Goal: Obtain resource: Obtain resource

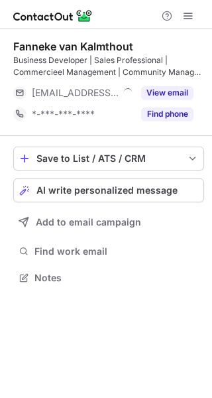
scroll to position [268, 212]
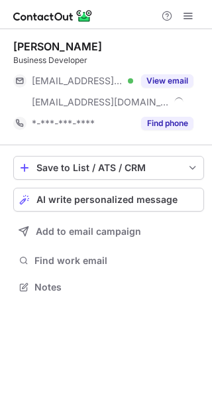
scroll to position [277, 212]
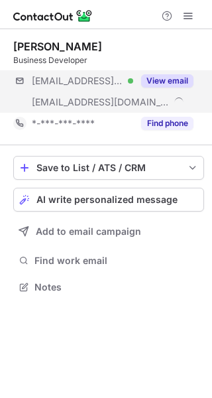
click at [174, 98] on div "***@hendrikx.info Verified ***@wefabricate.com View email" at bounding box center [108, 91] width 191 height 42
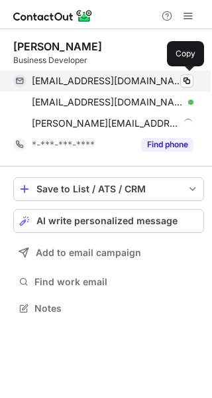
scroll to position [299, 212]
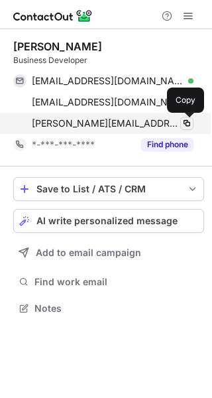
click at [185, 125] on span at bounding box center [187, 123] width 11 height 11
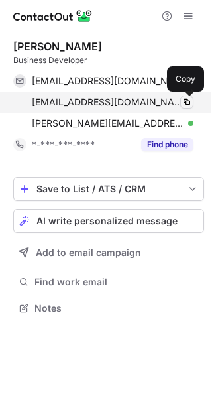
click at [186, 104] on span at bounding box center [187, 102] width 11 height 11
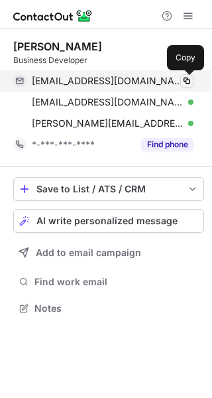
click at [187, 82] on span at bounding box center [187, 81] width 11 height 11
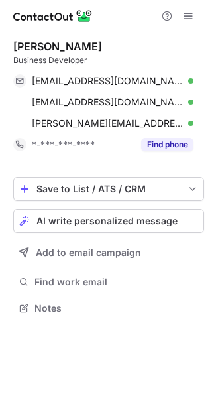
drag, startPoint x: 187, startPoint y: 82, endPoint x: 376, endPoint y: -29, distance: 218.9
click at [212, 0] on html "Help & Support Eric Huijding Business Developer e.huyding@hendrikx.info Verifie…" at bounding box center [106, 199] width 212 height 398
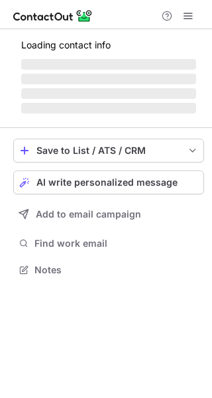
scroll to position [7, 7]
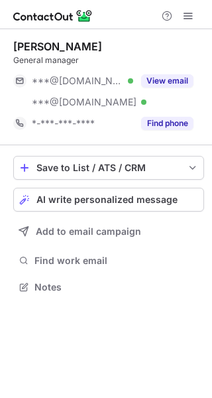
scroll to position [277, 212]
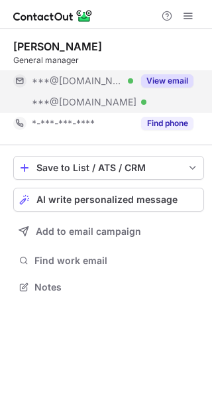
click at [159, 86] on button "View email" at bounding box center [167, 80] width 52 height 13
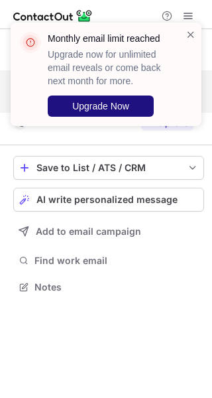
click at [116, 99] on button "Upgrade Now" at bounding box center [101, 106] width 106 height 21
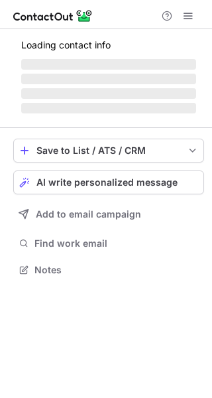
scroll to position [277, 212]
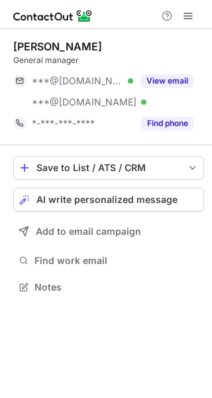
click at [163, 76] on button "View email" at bounding box center [167, 80] width 52 height 13
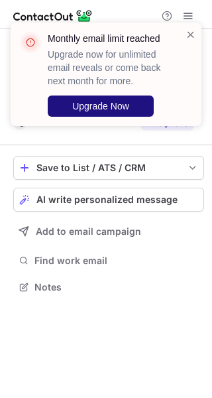
click at [123, 103] on span "Upgrade Now" at bounding box center [100, 106] width 57 height 11
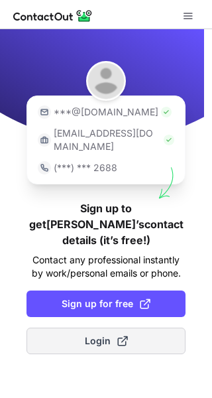
click at [111, 328] on button "Login" at bounding box center [106, 341] width 159 height 27
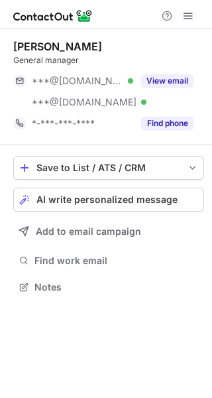
scroll to position [277, 212]
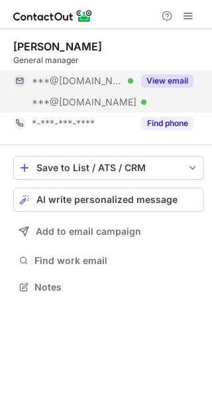
click at [156, 91] on div "View email" at bounding box center [163, 80] width 60 height 21
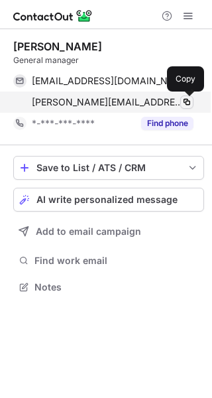
click at [192, 106] on span at bounding box center [187, 102] width 11 height 11
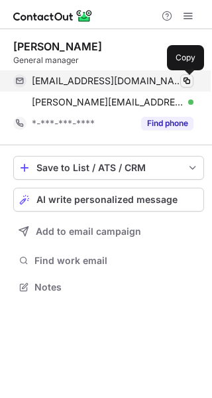
click at [183, 76] on span at bounding box center [187, 81] width 11 height 11
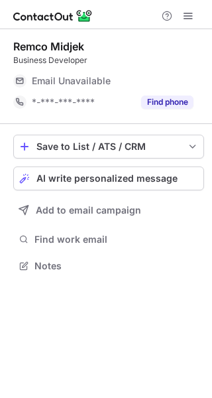
scroll to position [7, 7]
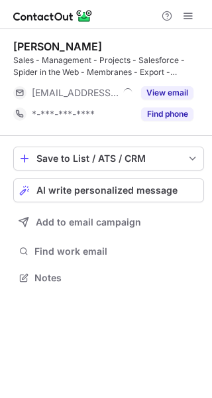
scroll to position [268, 212]
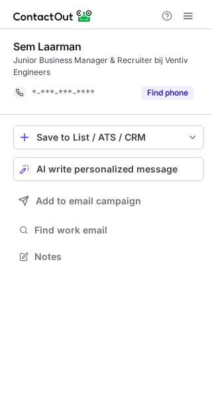
scroll to position [247, 212]
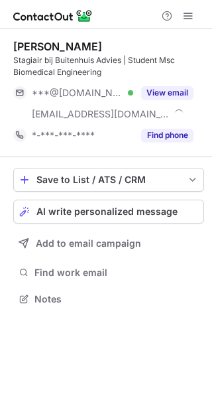
scroll to position [289, 212]
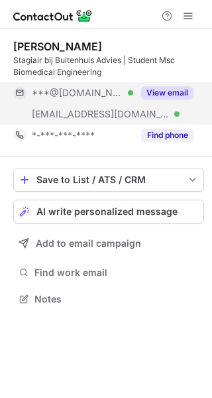
click at [160, 95] on button "View email" at bounding box center [167, 92] width 52 height 13
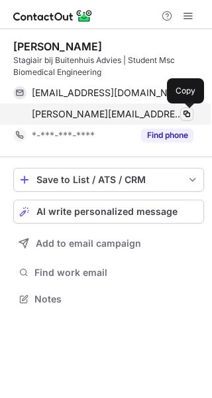
click at [187, 112] on span at bounding box center [187, 114] width 11 height 11
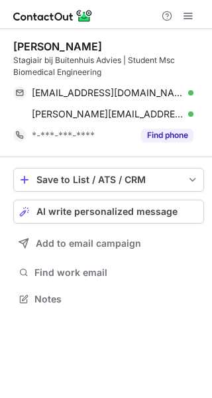
drag, startPoint x: 187, startPoint y: 112, endPoint x: 412, endPoint y: -26, distance: 264.6
click at [212, 0] on html "Help & Support Willemijn Oosterhof Stagiair bij Buitenhuis Advies | Student Msc…" at bounding box center [106, 199] width 212 height 398
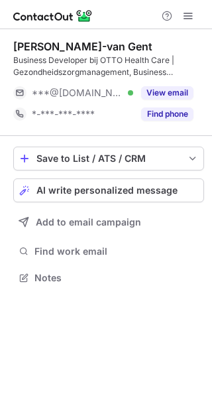
scroll to position [268, 212]
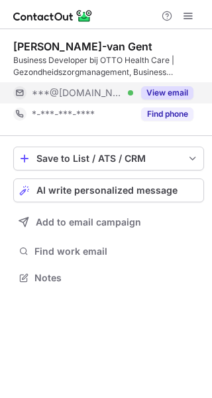
click at [179, 98] on button "View email" at bounding box center [167, 92] width 52 height 13
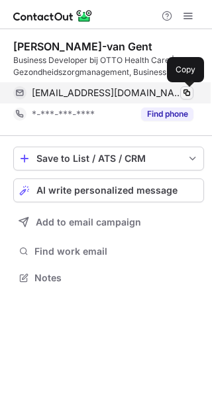
click at [188, 96] on span at bounding box center [187, 93] width 11 height 11
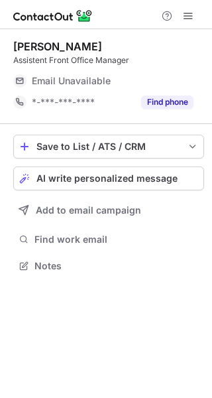
scroll to position [256, 212]
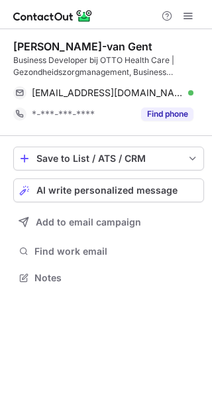
scroll to position [268, 212]
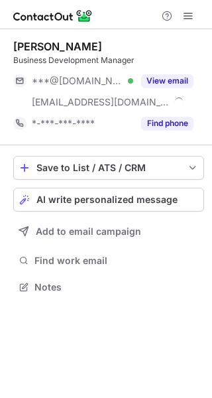
scroll to position [277, 212]
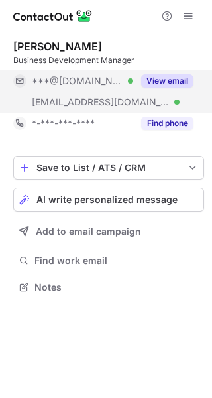
click at [173, 91] on div "View email" at bounding box center [163, 80] width 60 height 21
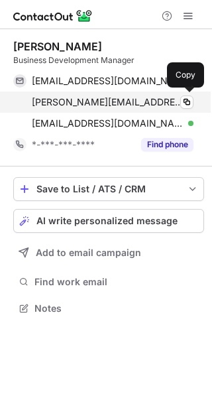
scroll to position [299, 212]
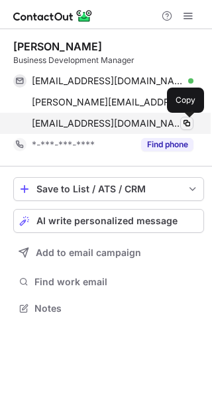
click at [193, 125] on div "danielstoker@firmc.nl Verified Copy" at bounding box center [103, 123] width 181 height 21
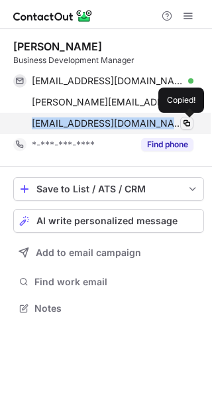
click at [193, 125] on button at bounding box center [187, 123] width 13 height 13
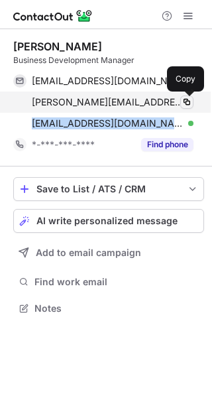
click at [188, 98] on span at bounding box center [187, 102] width 11 height 11
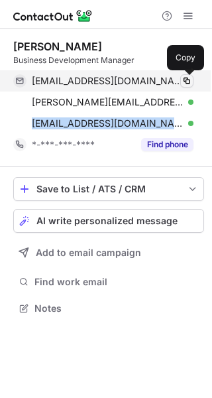
click at [190, 82] on span at bounding box center [187, 81] width 11 height 11
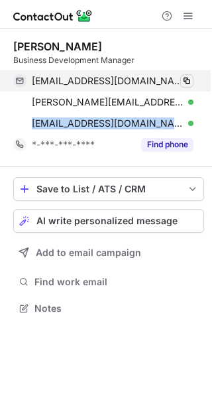
click at [189, 78] on span at bounding box center [187, 81] width 11 height 11
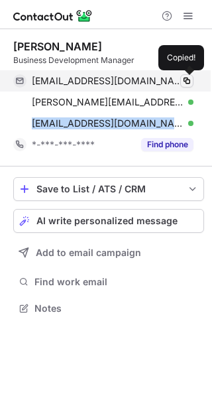
click at [189, 78] on span at bounding box center [187, 81] width 11 height 11
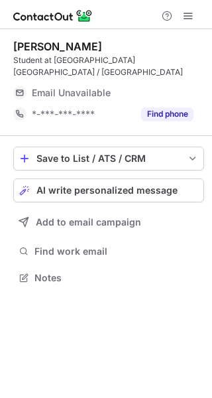
scroll to position [268, 212]
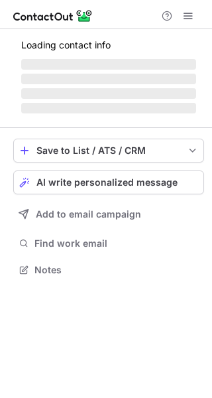
scroll to position [277, 212]
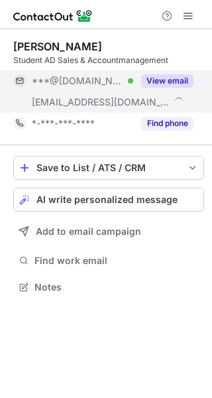
click at [171, 82] on button "View email" at bounding box center [167, 80] width 52 height 13
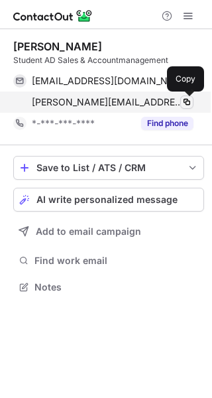
click at [189, 102] on span at bounding box center [187, 102] width 11 height 11
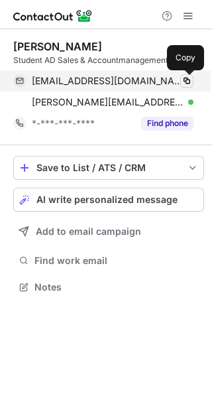
click at [185, 80] on span at bounding box center [187, 81] width 11 height 11
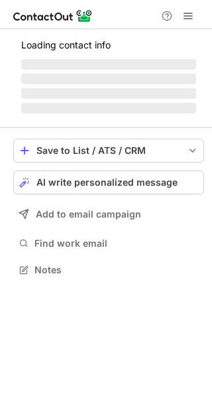
scroll to position [7, 7]
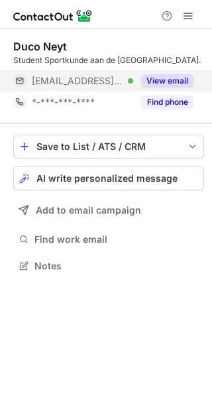
click at [171, 85] on button "View email" at bounding box center [167, 80] width 52 height 13
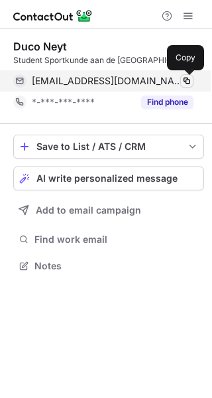
click at [188, 76] on span at bounding box center [187, 81] width 11 height 11
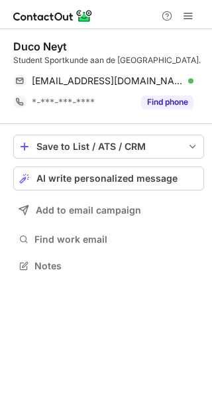
drag, startPoint x: 188, startPoint y: 76, endPoint x: 410, endPoint y: -20, distance: 242.3
click at [212, 0] on html "Duco Neyt Student Sportkunde aan de Haagse Hogeschool. duco.neyt@circuitzandvoo…" at bounding box center [106, 199] width 212 height 398
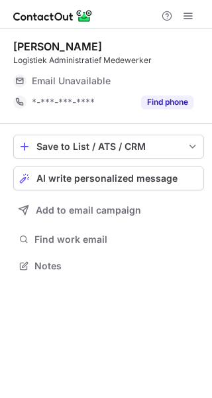
scroll to position [7, 7]
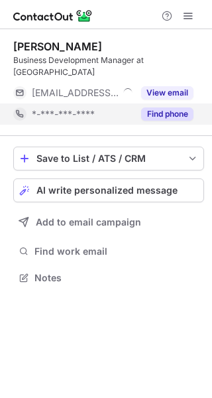
scroll to position [7, 7]
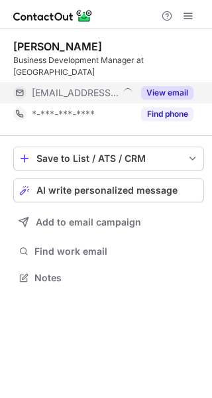
click at [175, 86] on button "View email" at bounding box center [167, 92] width 52 height 13
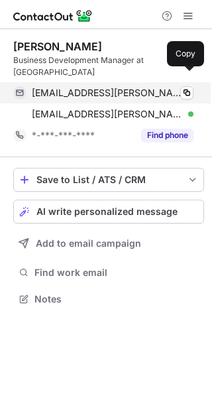
scroll to position [277, 212]
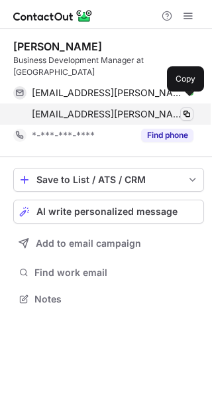
click at [187, 109] on span at bounding box center [187, 114] width 11 height 11
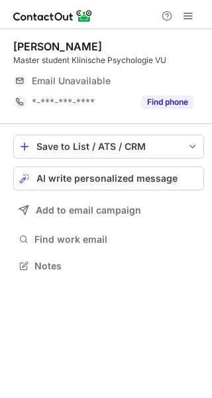
scroll to position [7, 7]
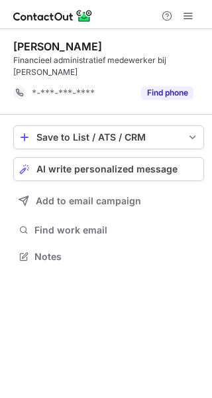
scroll to position [235, 212]
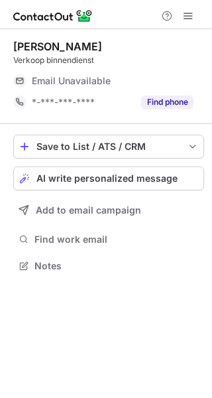
scroll to position [7, 7]
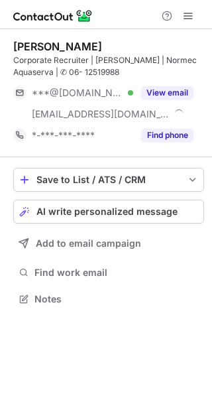
scroll to position [289, 212]
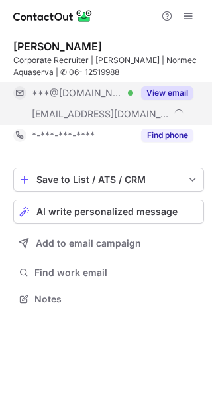
click at [189, 94] on button "View email" at bounding box center [167, 92] width 52 height 13
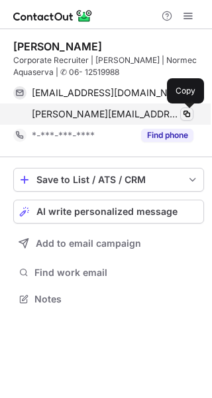
click at [182, 112] on span at bounding box center [187, 114] width 11 height 11
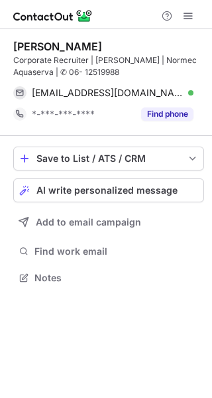
scroll to position [268, 212]
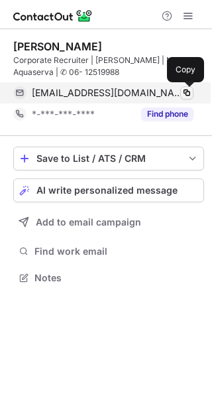
click at [189, 94] on span at bounding box center [187, 93] width 11 height 11
